Goal: Ask a question

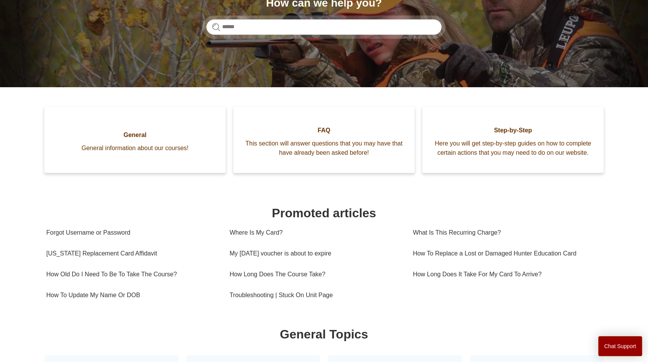
scroll to position [117, 0]
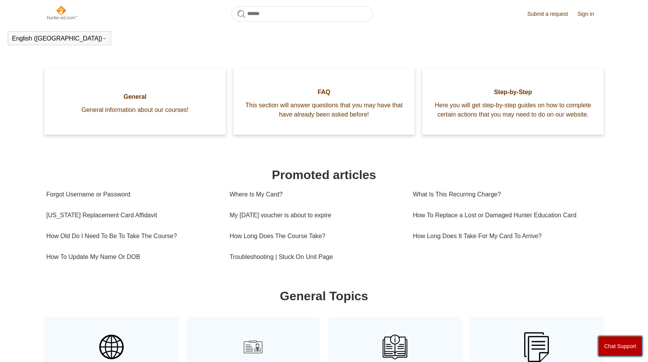
click at [606, 341] on button "Chat Support" at bounding box center [620, 346] width 44 height 20
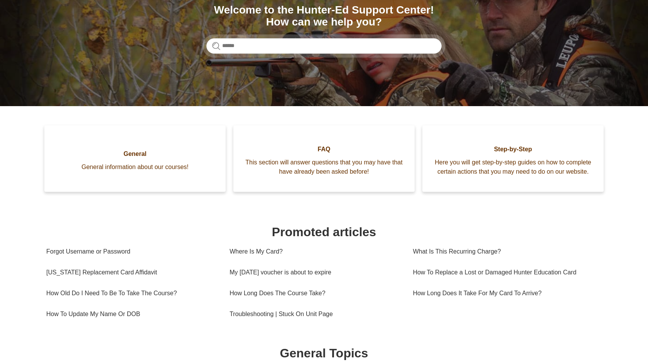
scroll to position [0, 0]
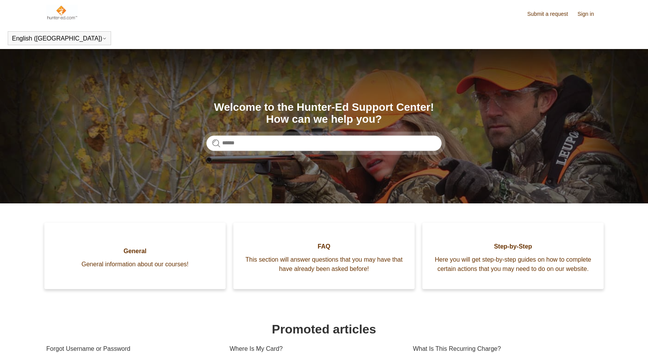
click at [373, 142] on input "Search" at bounding box center [323, 142] width 235 height 15
click at [371, 142] on input "Search" at bounding box center [323, 142] width 235 height 15
click at [249, 137] on input "Search" at bounding box center [323, 142] width 235 height 15
click at [250, 147] on input "Search" at bounding box center [323, 142] width 235 height 15
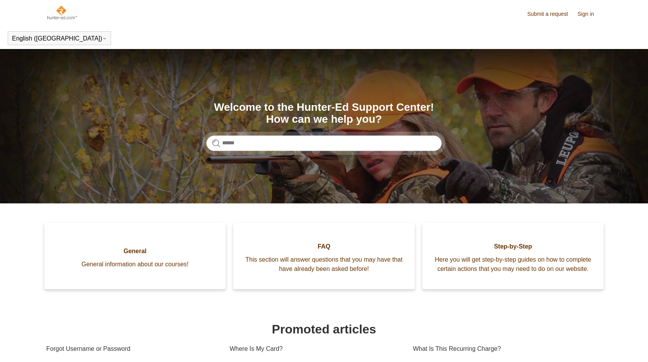
click at [250, 147] on input "Search" at bounding box center [323, 142] width 235 height 15
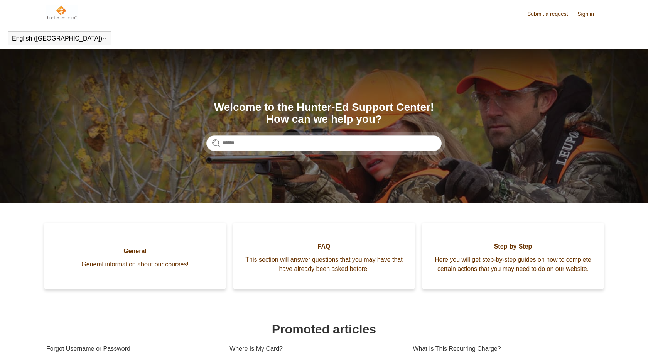
click at [250, 147] on input "Search" at bounding box center [323, 142] width 235 height 15
click at [276, 137] on input "Search" at bounding box center [323, 142] width 235 height 15
type input "**********"
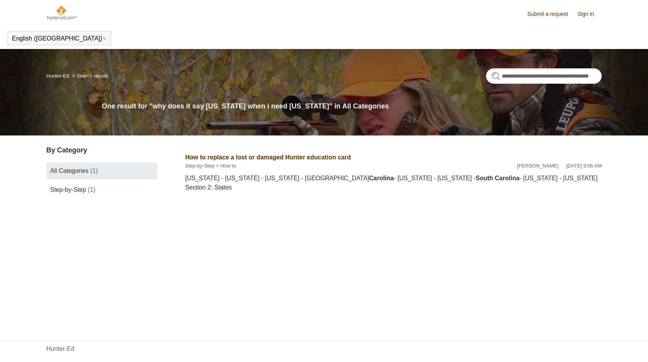
scroll to position [10, 0]
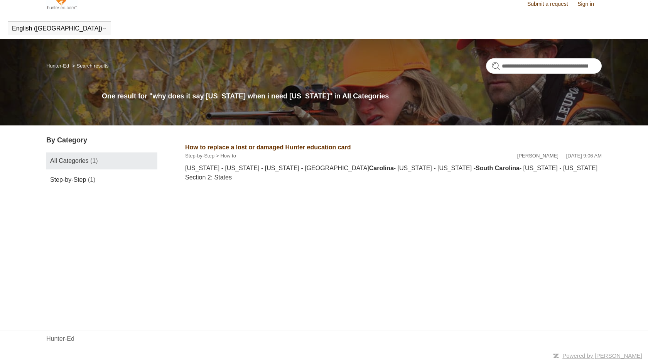
click at [275, 184] on section "How to replace a lost or damaged Hunter education card Step-by-Step How to Liem…" at bounding box center [393, 167] width 417 height 64
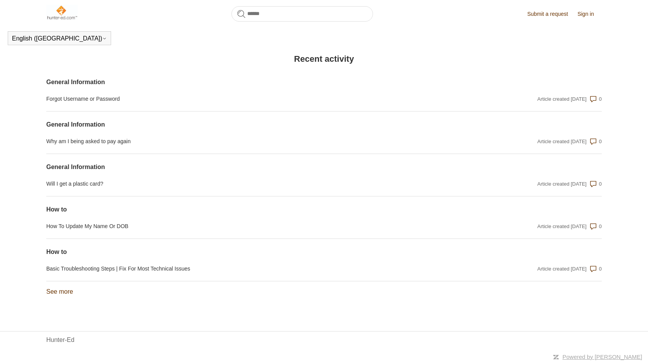
scroll to position [547, 0]
click at [67, 291] on link "See more items from recent activity" at bounding box center [59, 290] width 27 height 7
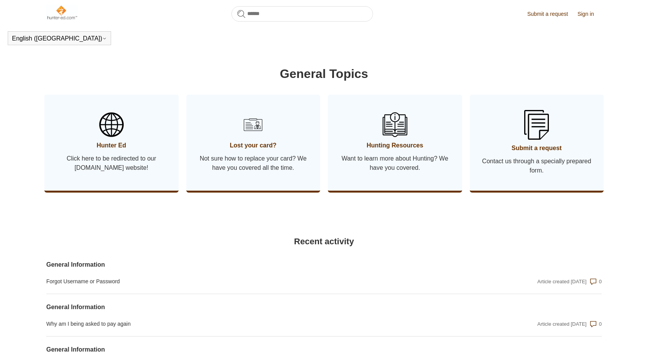
scroll to position [354, 0]
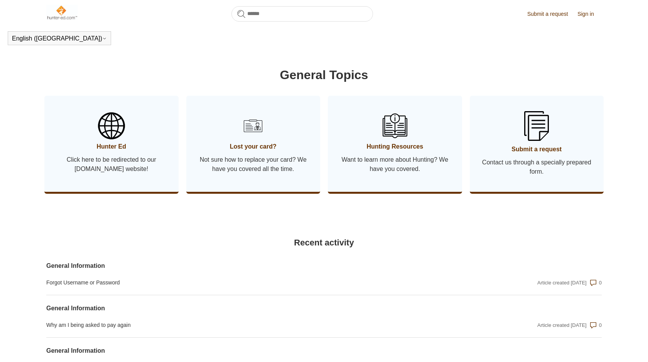
click at [157, 174] on span "Click here to be redirected to our [DOMAIN_NAME] website!" at bounding box center [111, 164] width 111 height 19
